Goal: Information Seeking & Learning: Learn about a topic

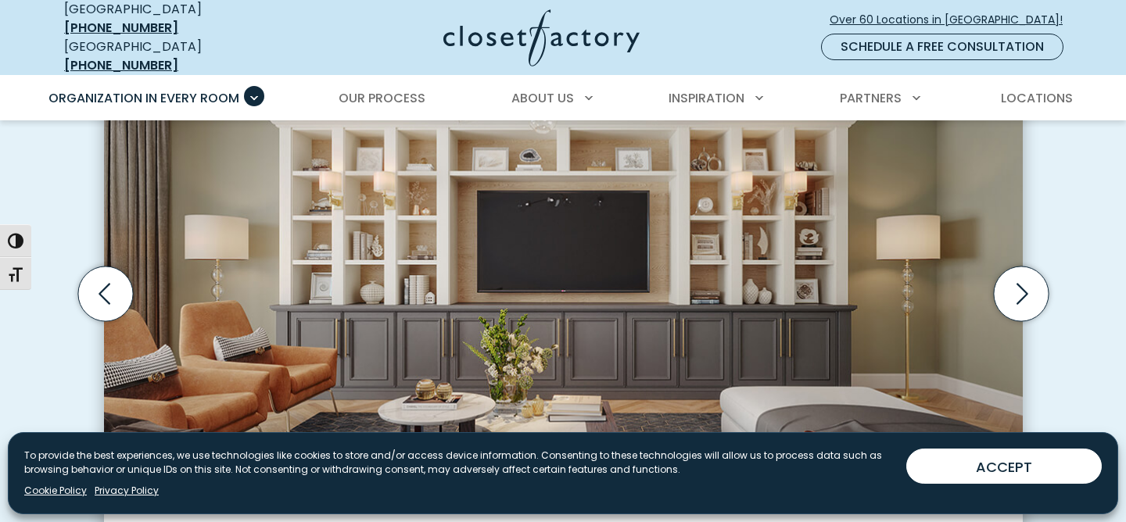
scroll to position [543, 0]
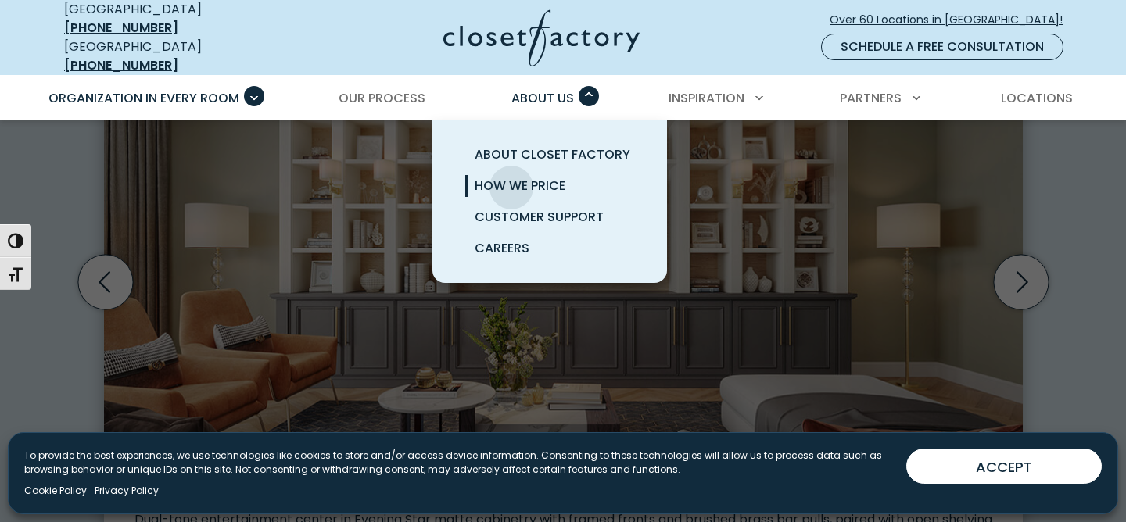
click at [511, 177] on span "How We Price" at bounding box center [519, 186] width 91 height 18
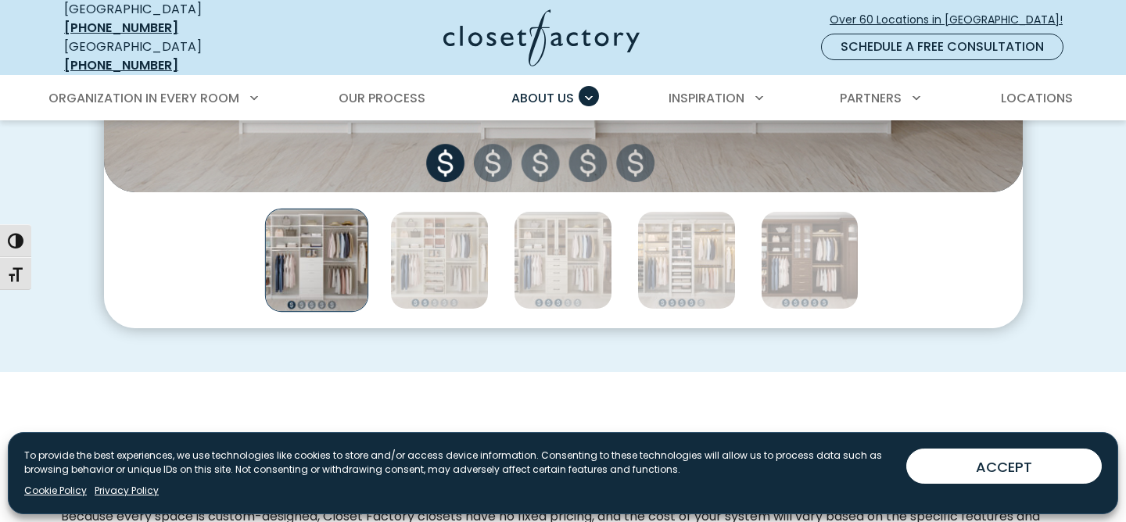
scroll to position [915, 0]
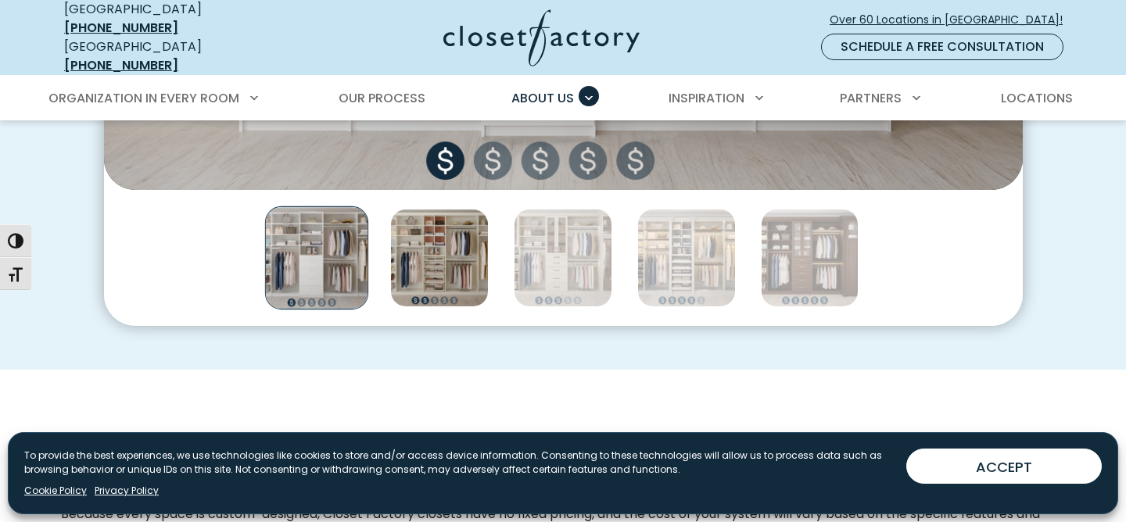
click at [475, 263] on img "Thumbnail Gallery" at bounding box center [439, 258] width 98 height 98
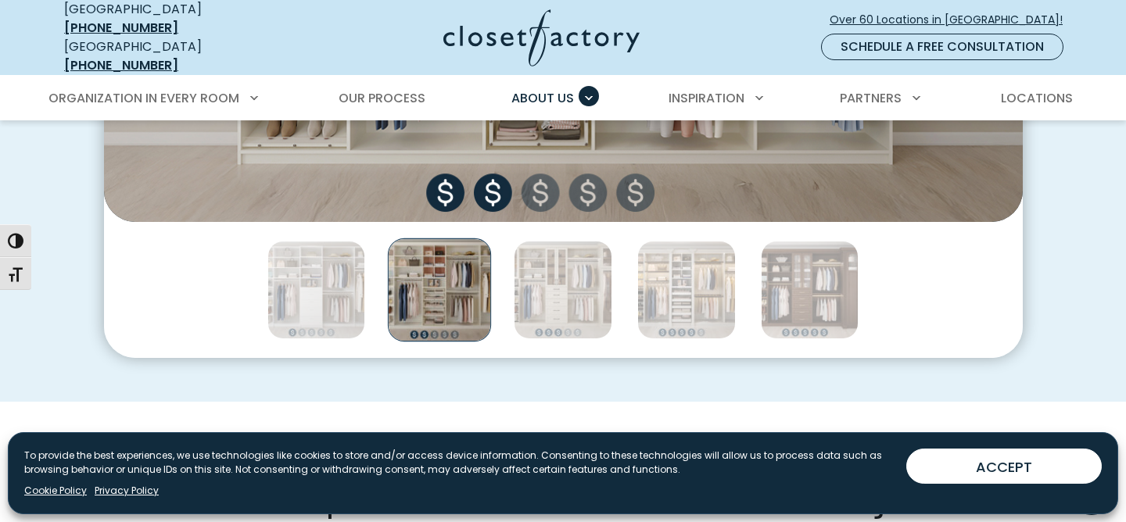
scroll to position [873, 0]
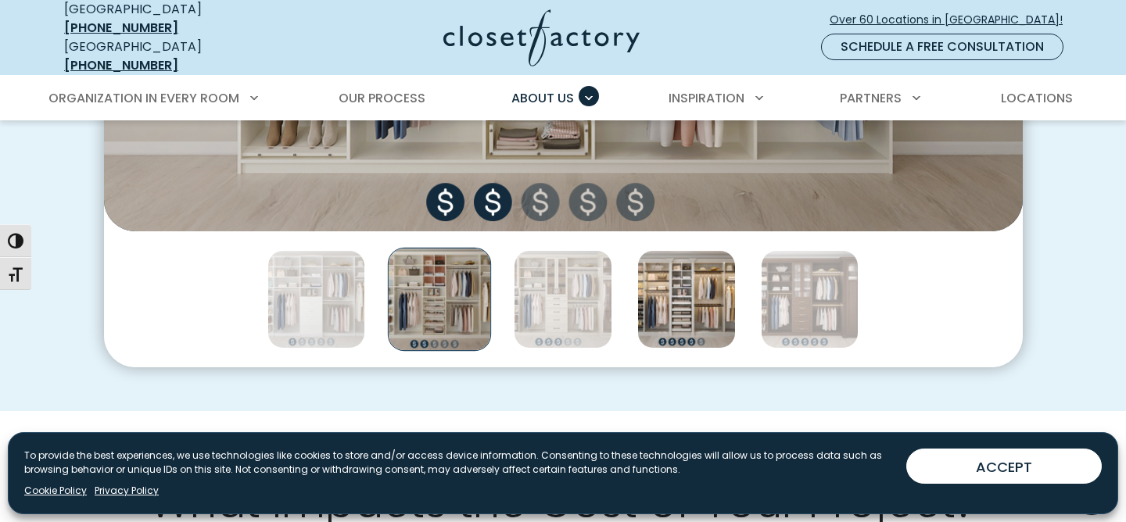
click at [688, 306] on img "Thumbnail Gallery" at bounding box center [686, 299] width 98 height 98
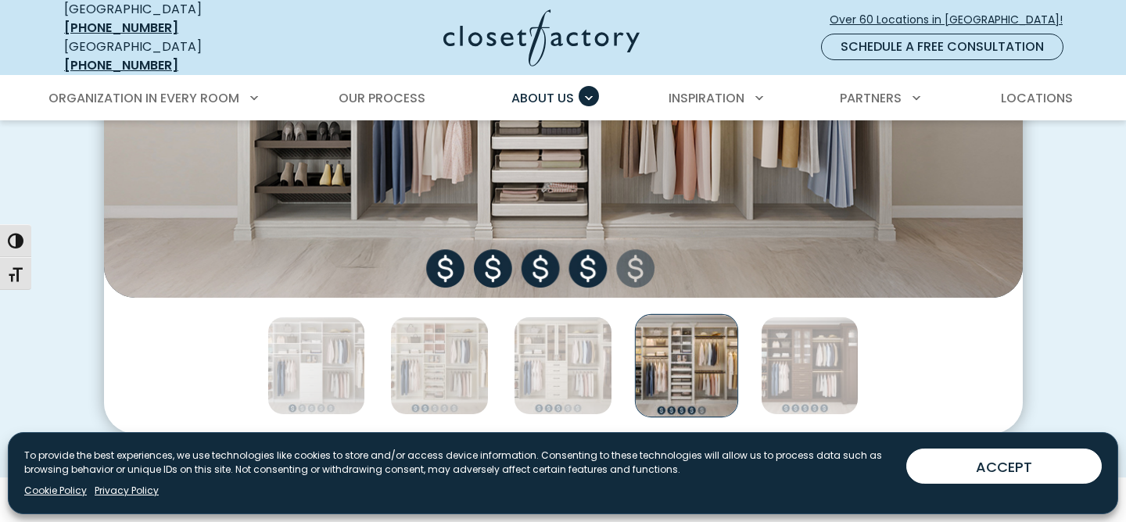
scroll to position [810, 0]
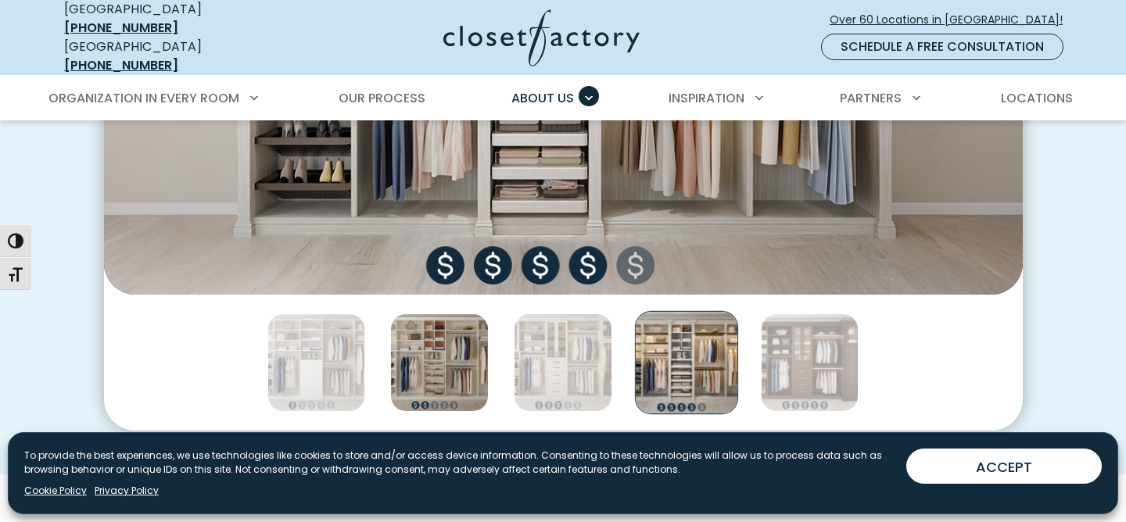
click at [460, 344] on img "Thumbnail Gallery" at bounding box center [439, 362] width 98 height 98
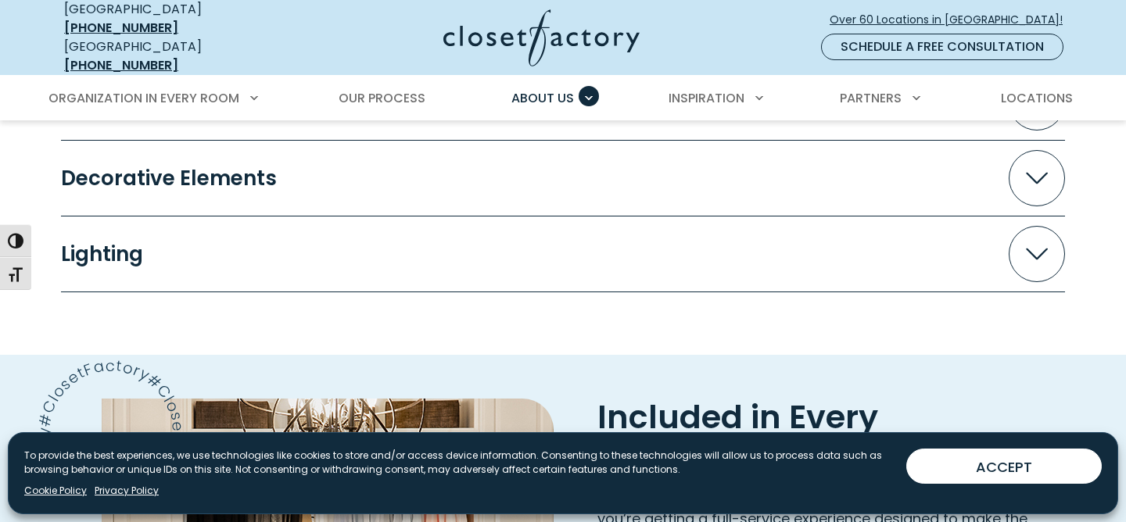
scroll to position [1973, 0]
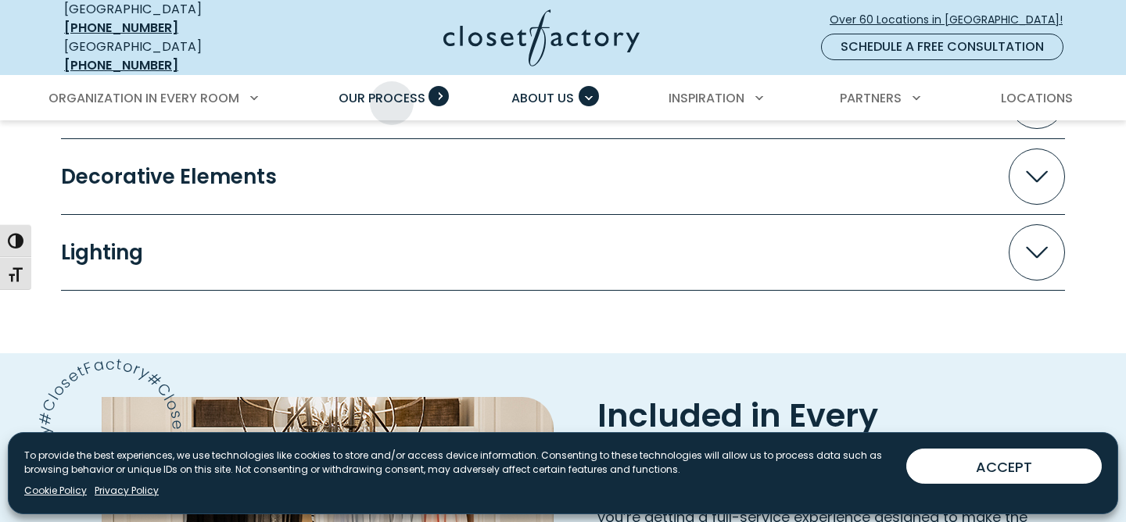
click at [392, 91] on span "Our Process" at bounding box center [381, 98] width 87 height 18
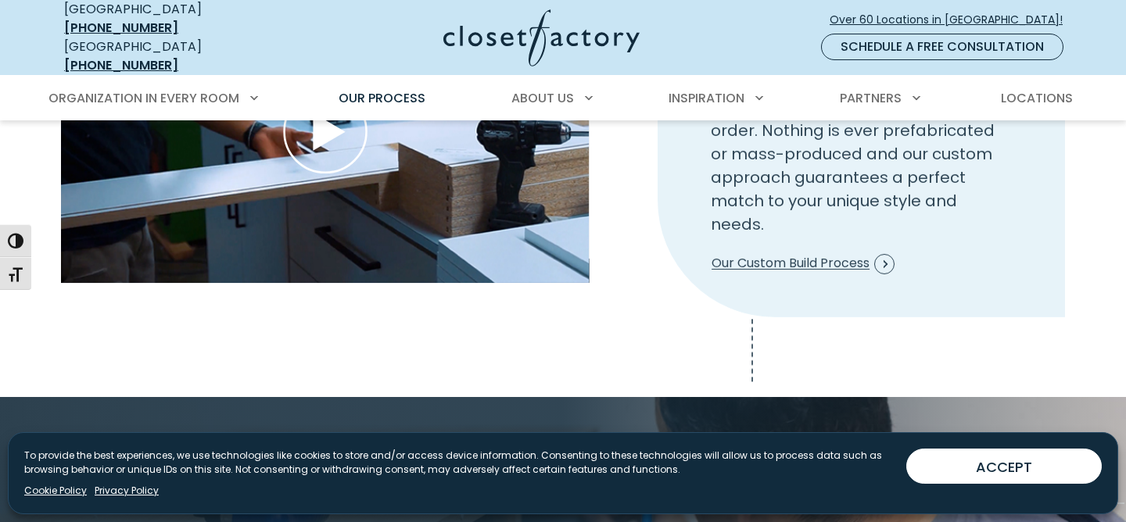
scroll to position [1893, 0]
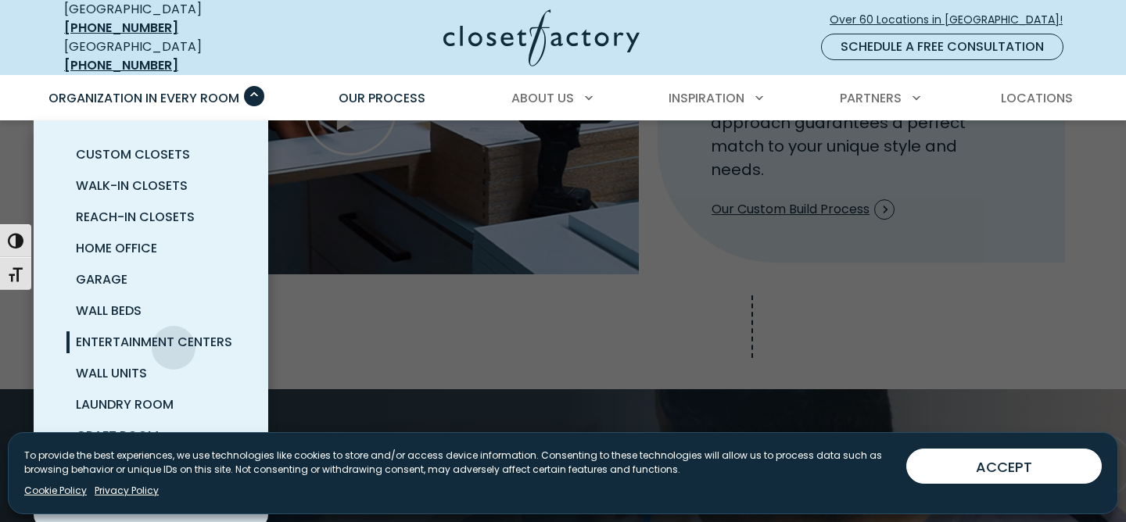
click at [174, 336] on span "Entertainment Centers" at bounding box center [154, 342] width 156 height 18
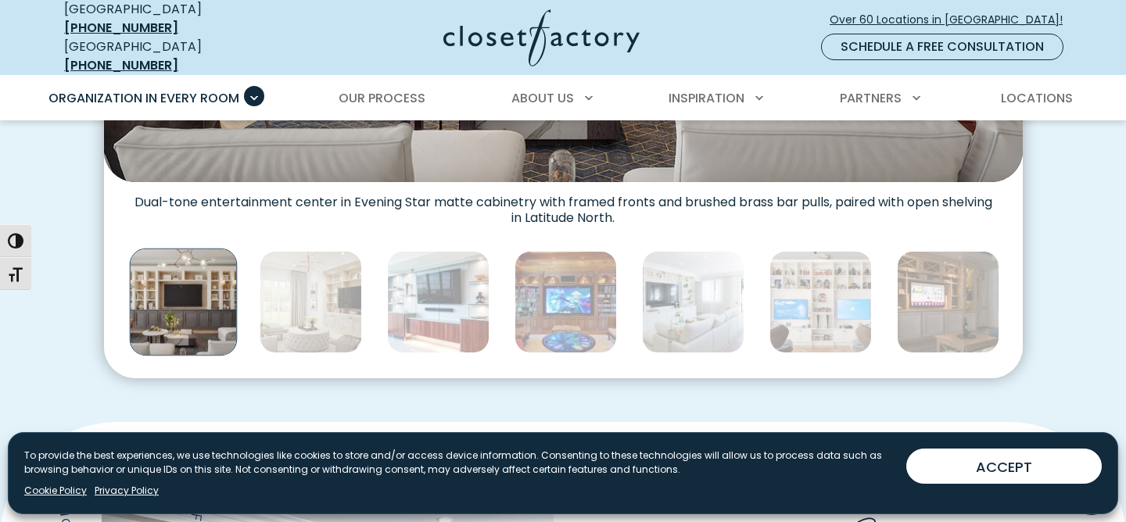
scroll to position [829, 0]
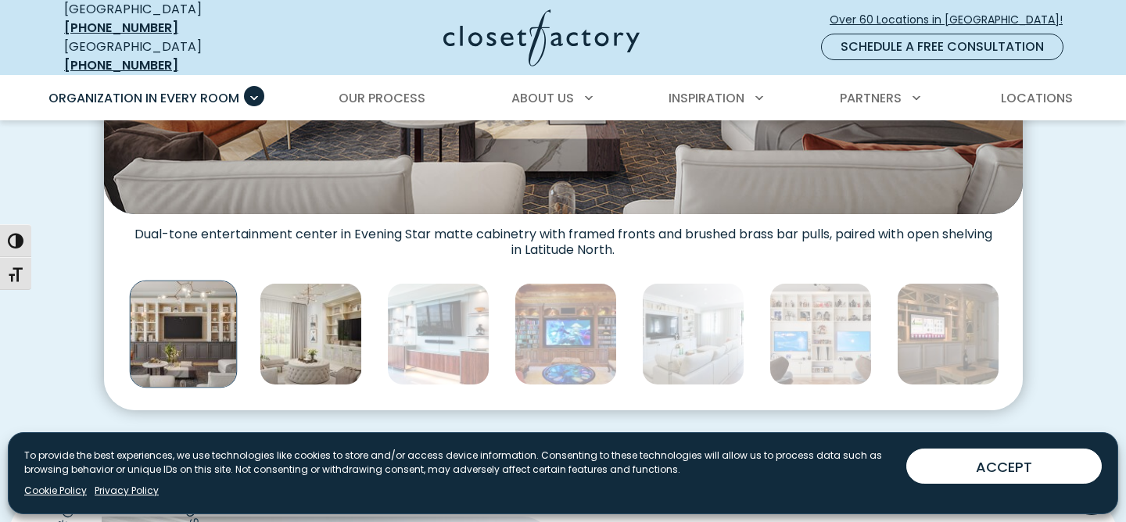
click at [299, 322] on img "Thumbnail Gallery" at bounding box center [311, 334] width 102 height 102
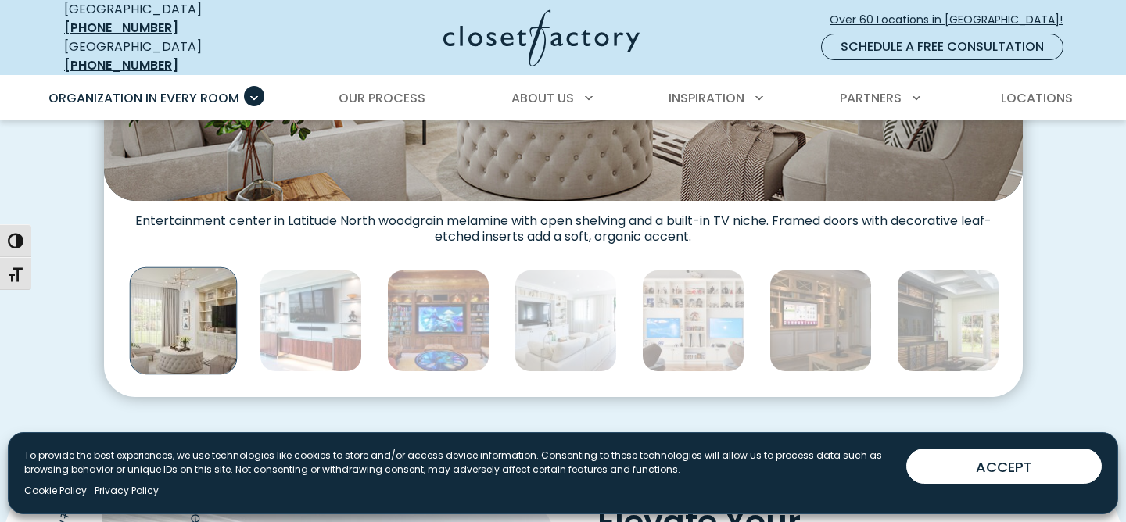
scroll to position [841, 0]
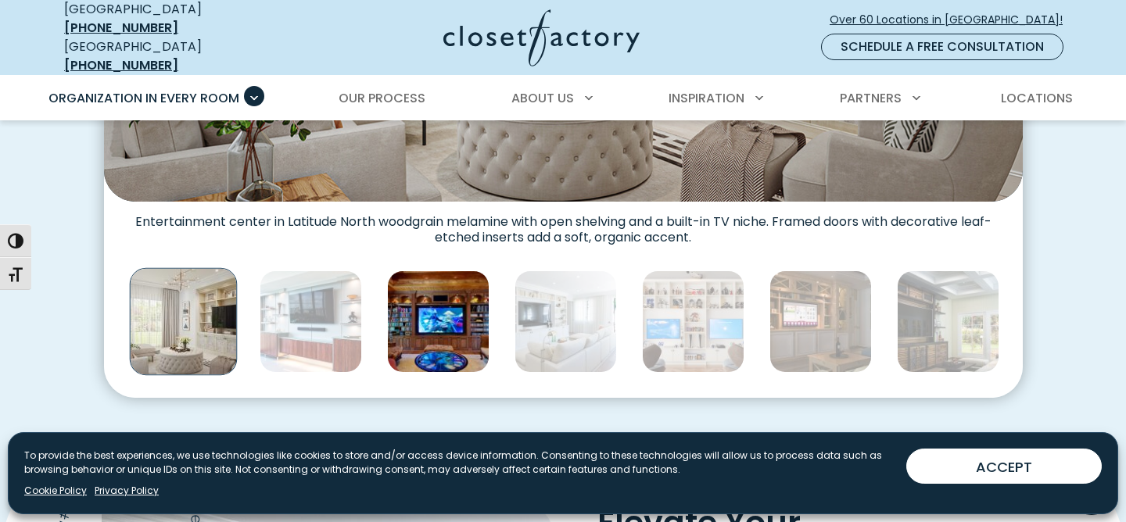
click at [453, 333] on img "Thumbnail Gallery" at bounding box center [438, 321] width 102 height 102
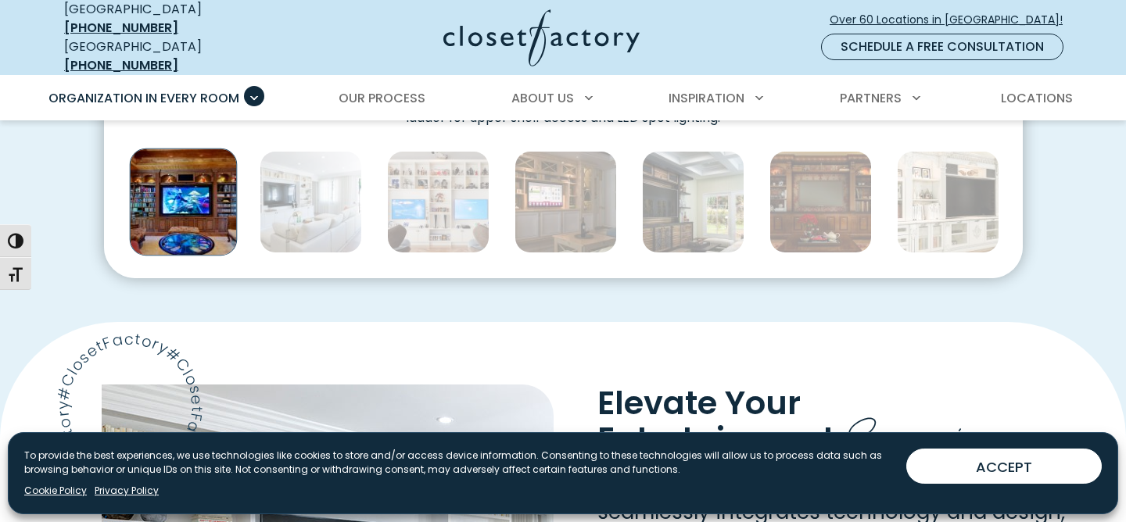
scroll to position [960, 0]
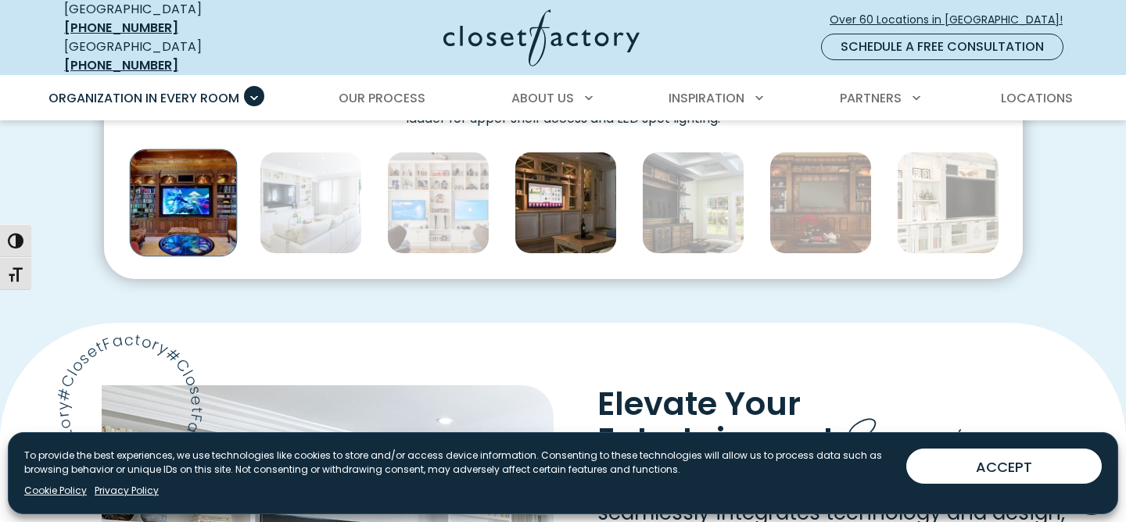
click at [568, 194] on img "Thumbnail Gallery" at bounding box center [565, 203] width 102 height 102
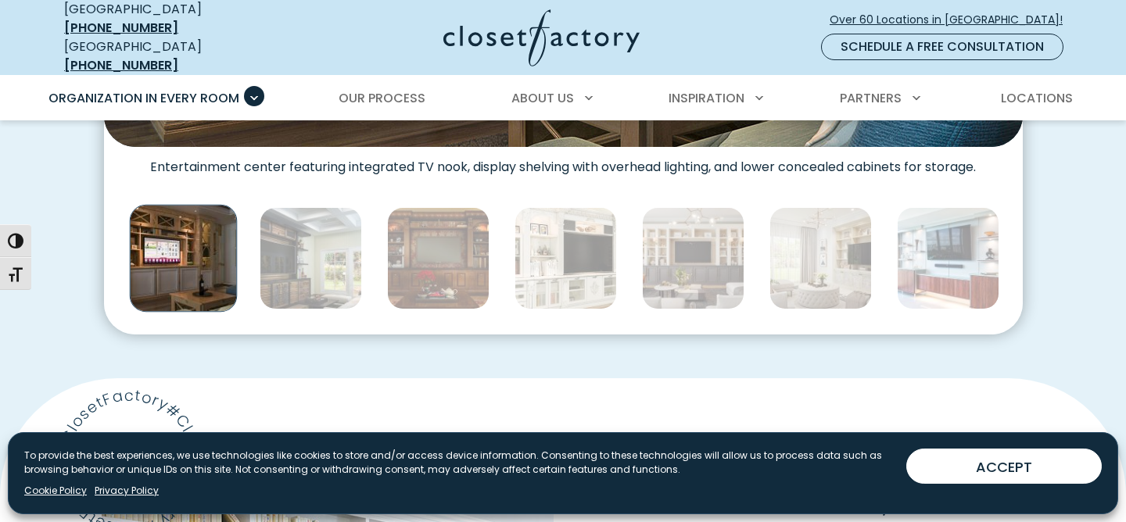
scroll to position [916, 0]
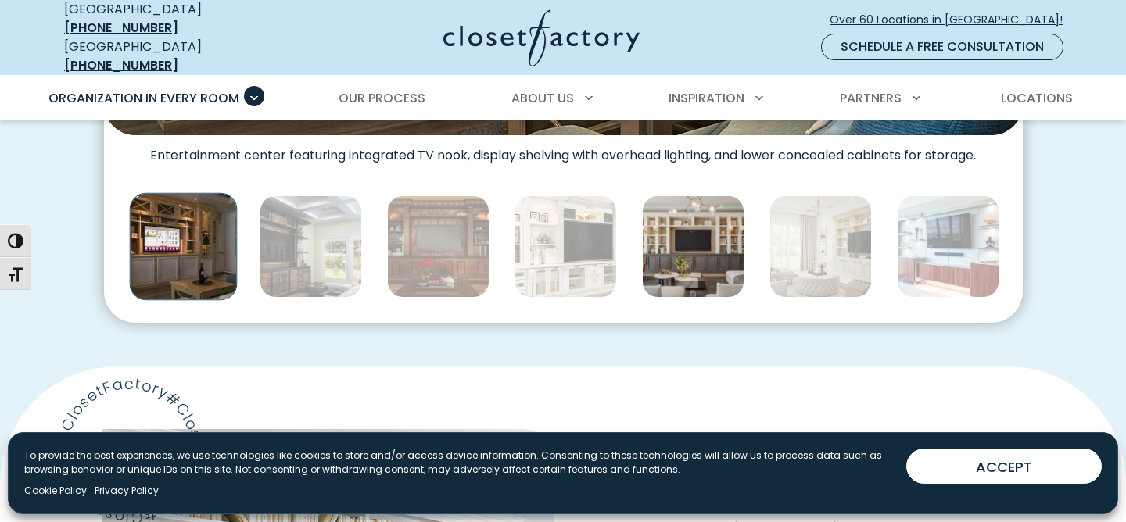
click at [692, 266] on img "Thumbnail Gallery" at bounding box center [693, 246] width 102 height 102
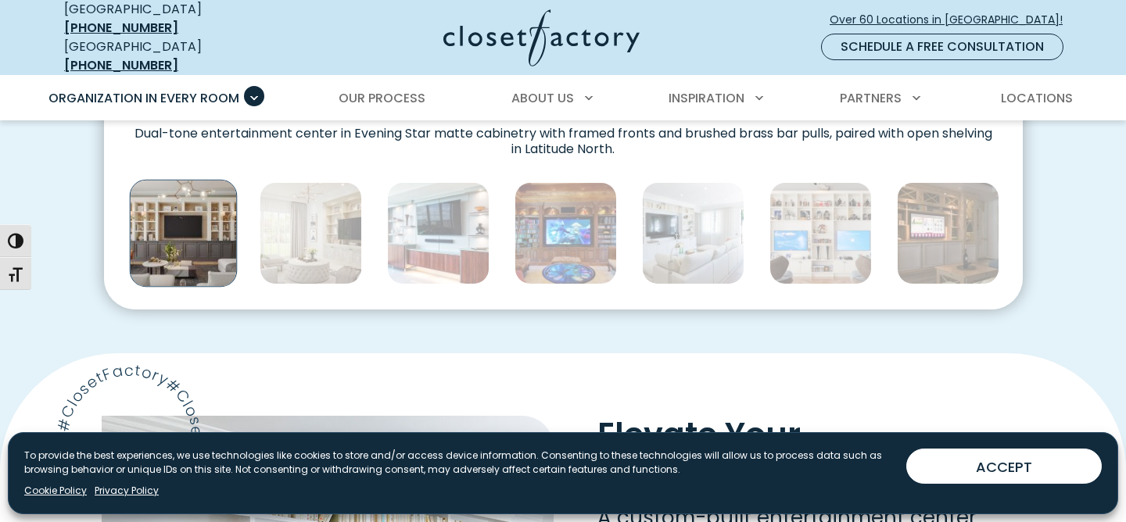
scroll to position [936, 0]
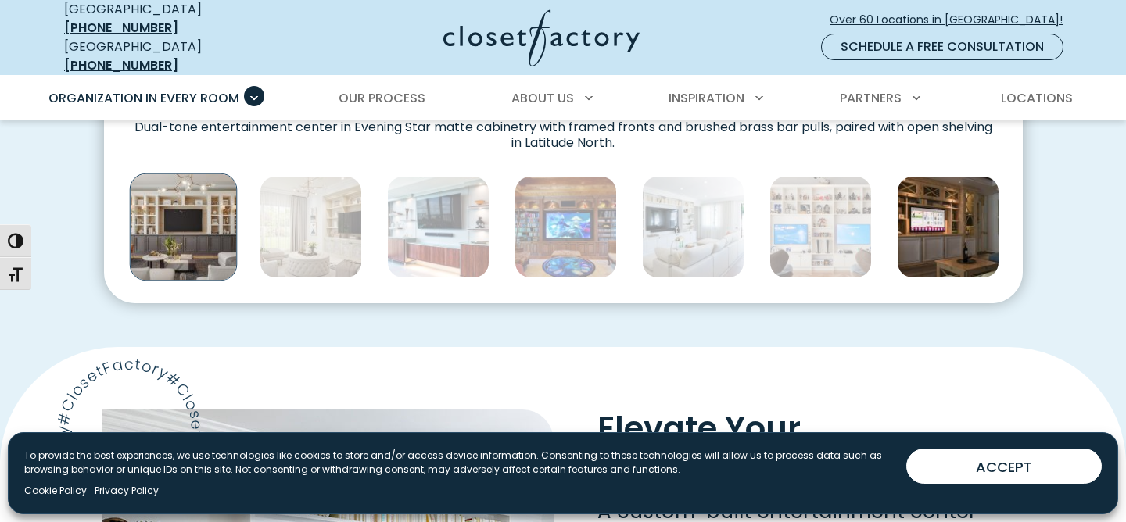
click at [949, 245] on img "Thumbnail Gallery" at bounding box center [948, 227] width 102 height 102
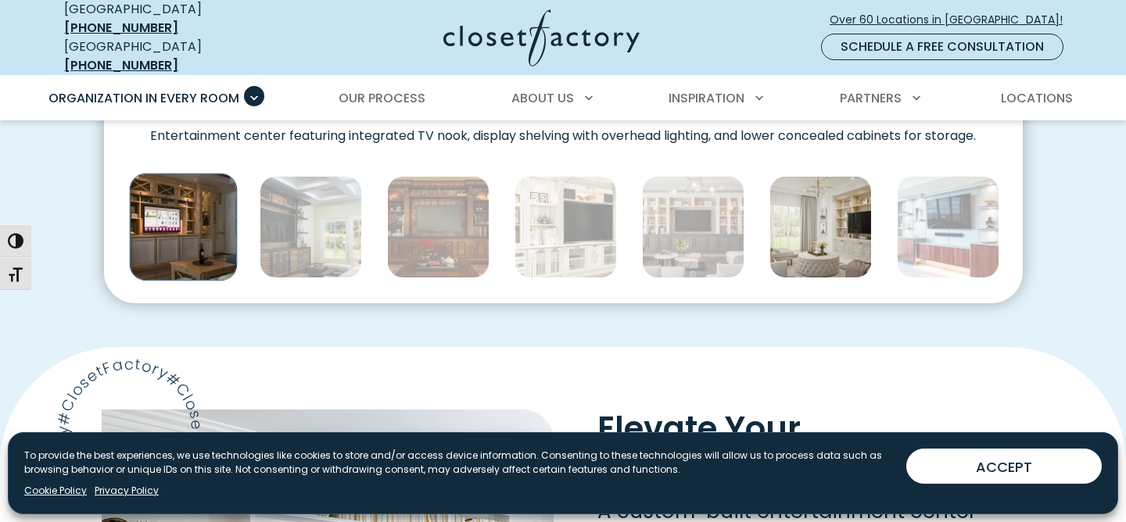
click at [831, 213] on img "Thumbnail Gallery" at bounding box center [820, 227] width 102 height 102
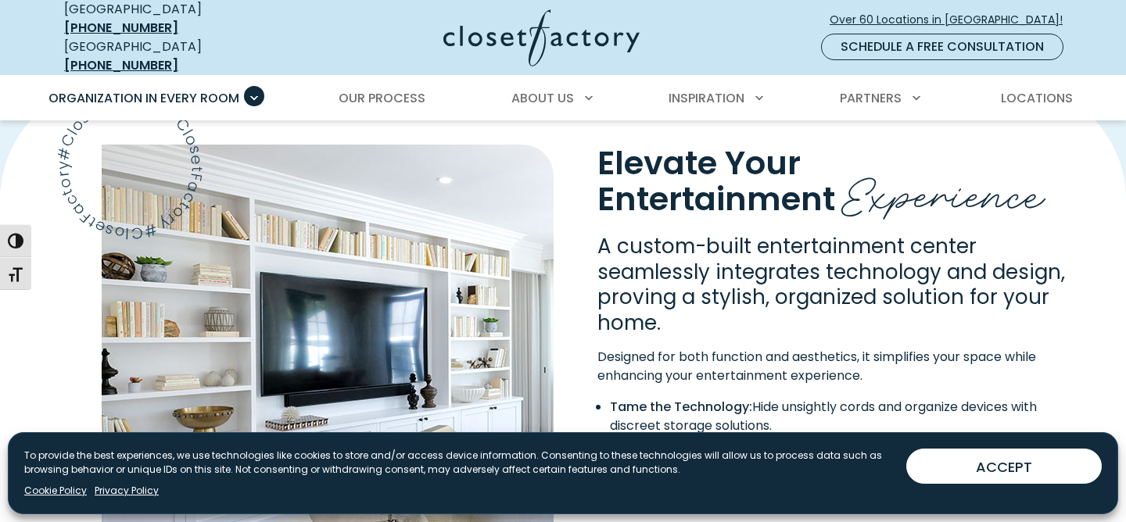
scroll to position [1206, 0]
